Goal: Transaction & Acquisition: Book appointment/travel/reservation

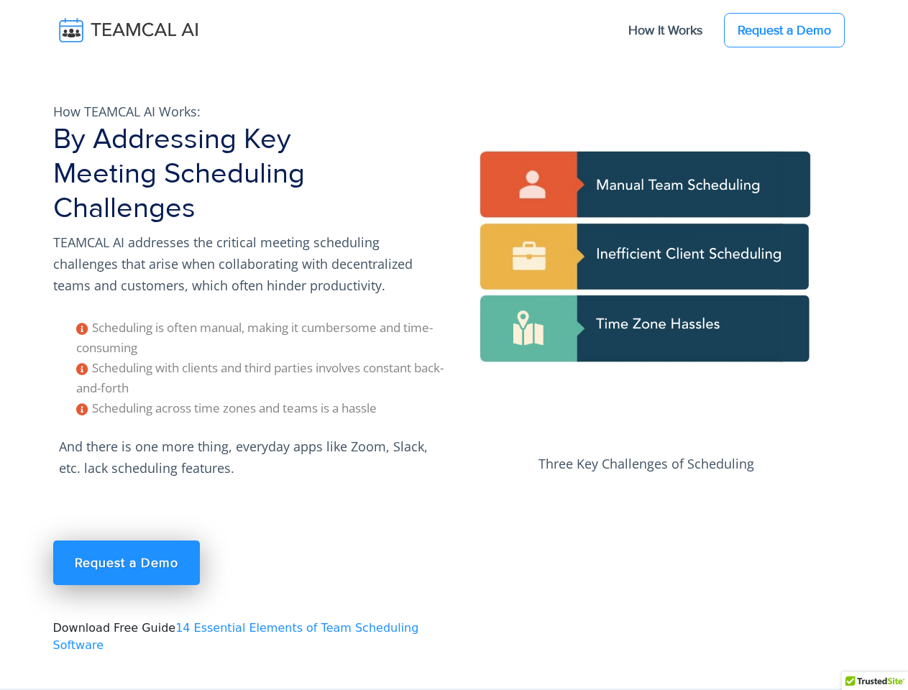
click at [874, 680] on div at bounding box center [874, 685] width 66 height 27
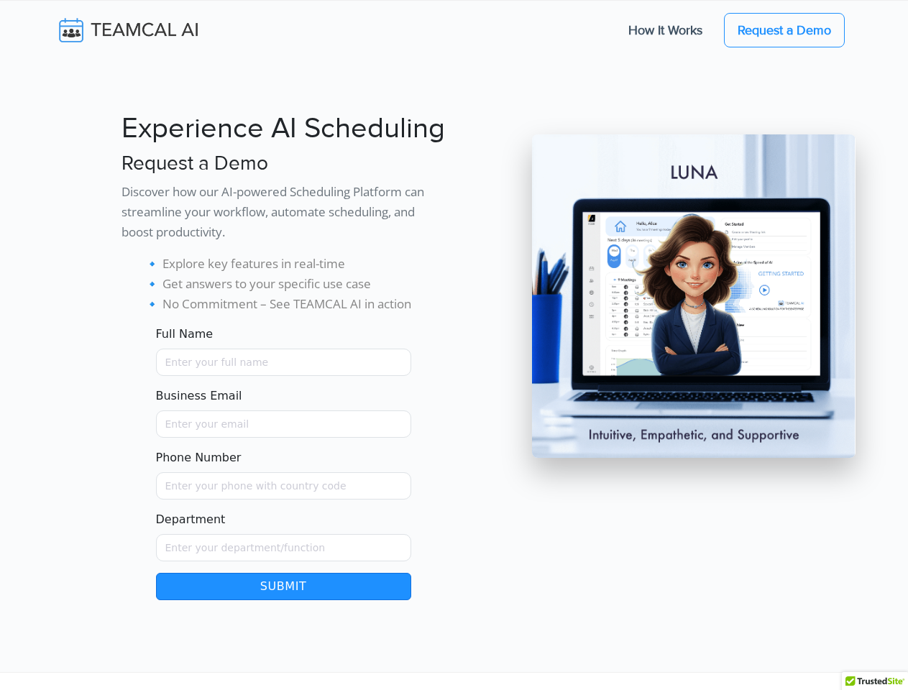
click at [283, 586] on button "Submit" at bounding box center [283, 586] width 255 height 27
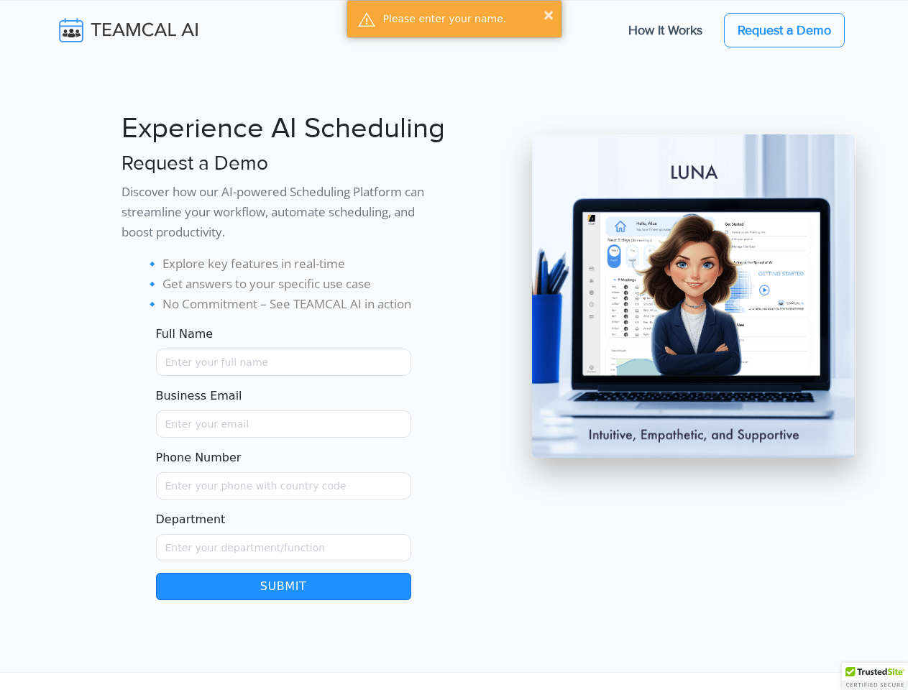
click at [874, 680] on div at bounding box center [874, 676] width 66 height 27
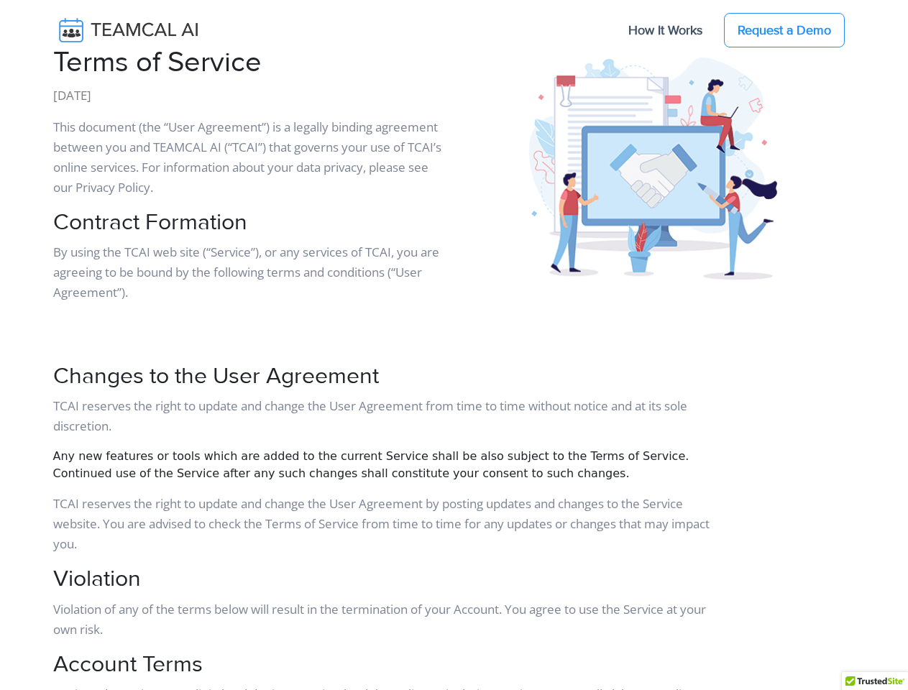
click at [874, 680] on div at bounding box center [874, 685] width 66 height 27
